Goal: Transaction & Acquisition: Purchase product/service

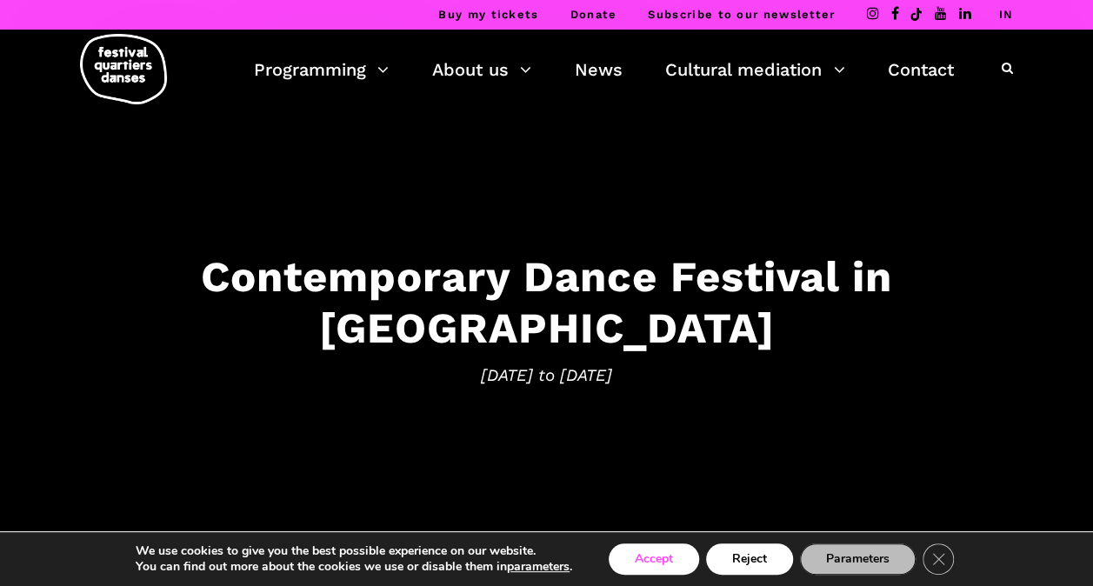
click at [651, 559] on button "Accept" at bounding box center [654, 559] width 90 height 31
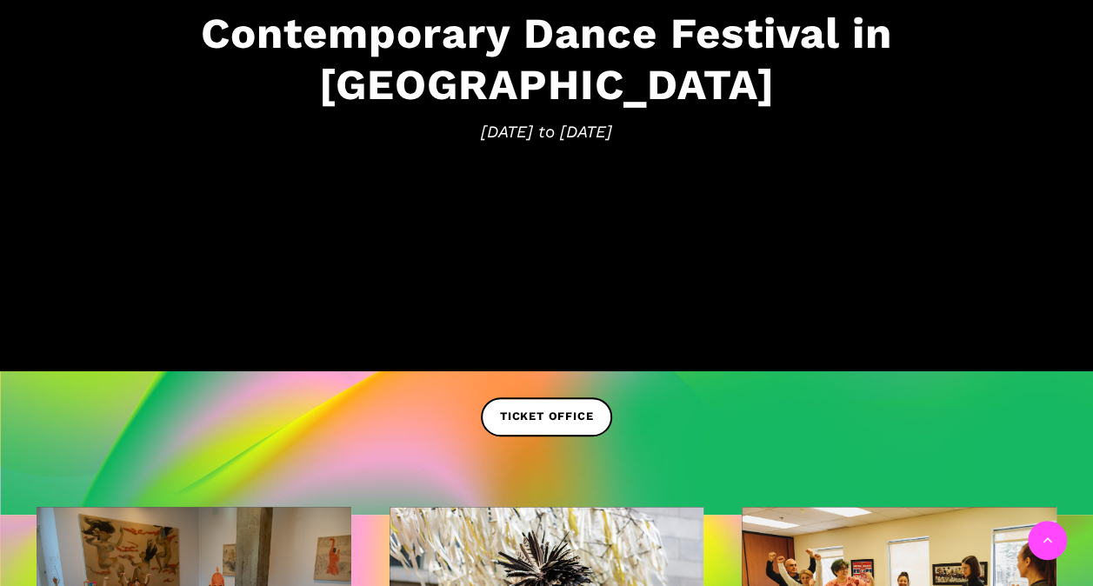
scroll to position [435, 0]
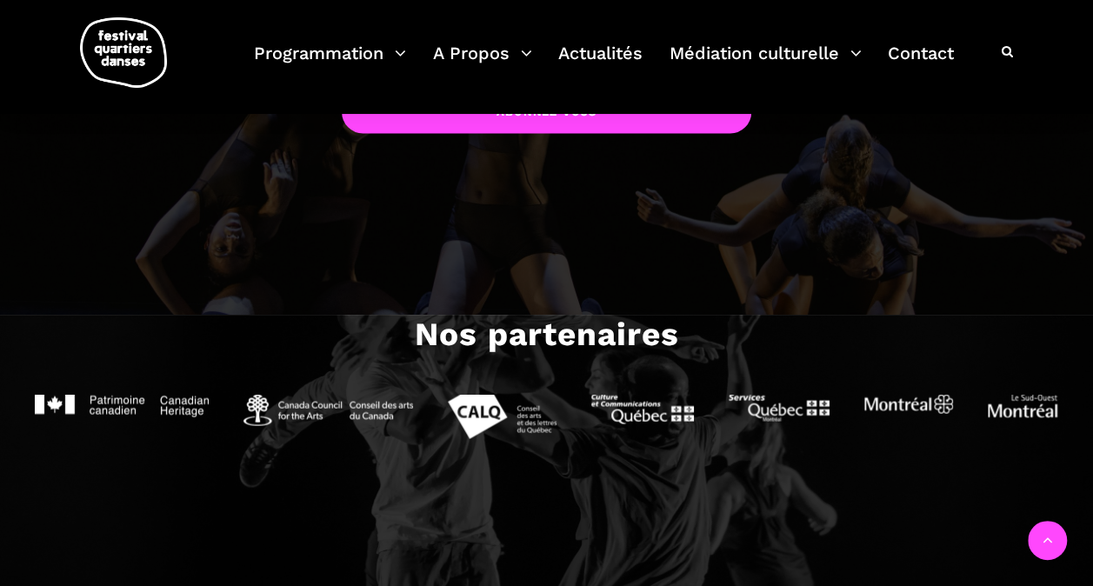
scroll to position [1696, 0]
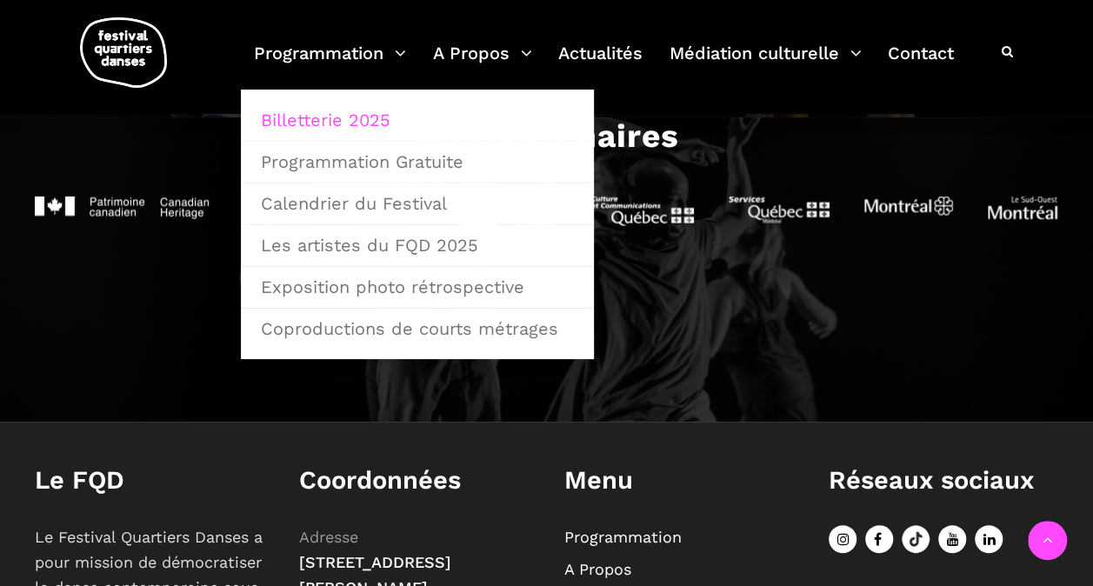
click at [310, 104] on link "Billetterie 2025" at bounding box center [418, 120] width 334 height 40
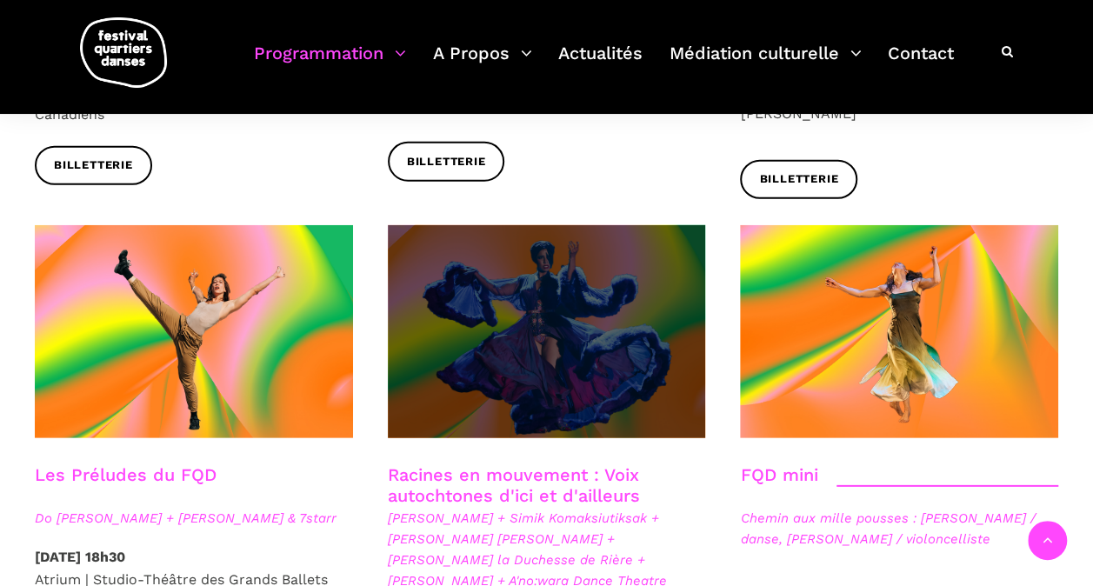
scroll to position [2262, 0]
